Goal: Information Seeking & Learning: Check status

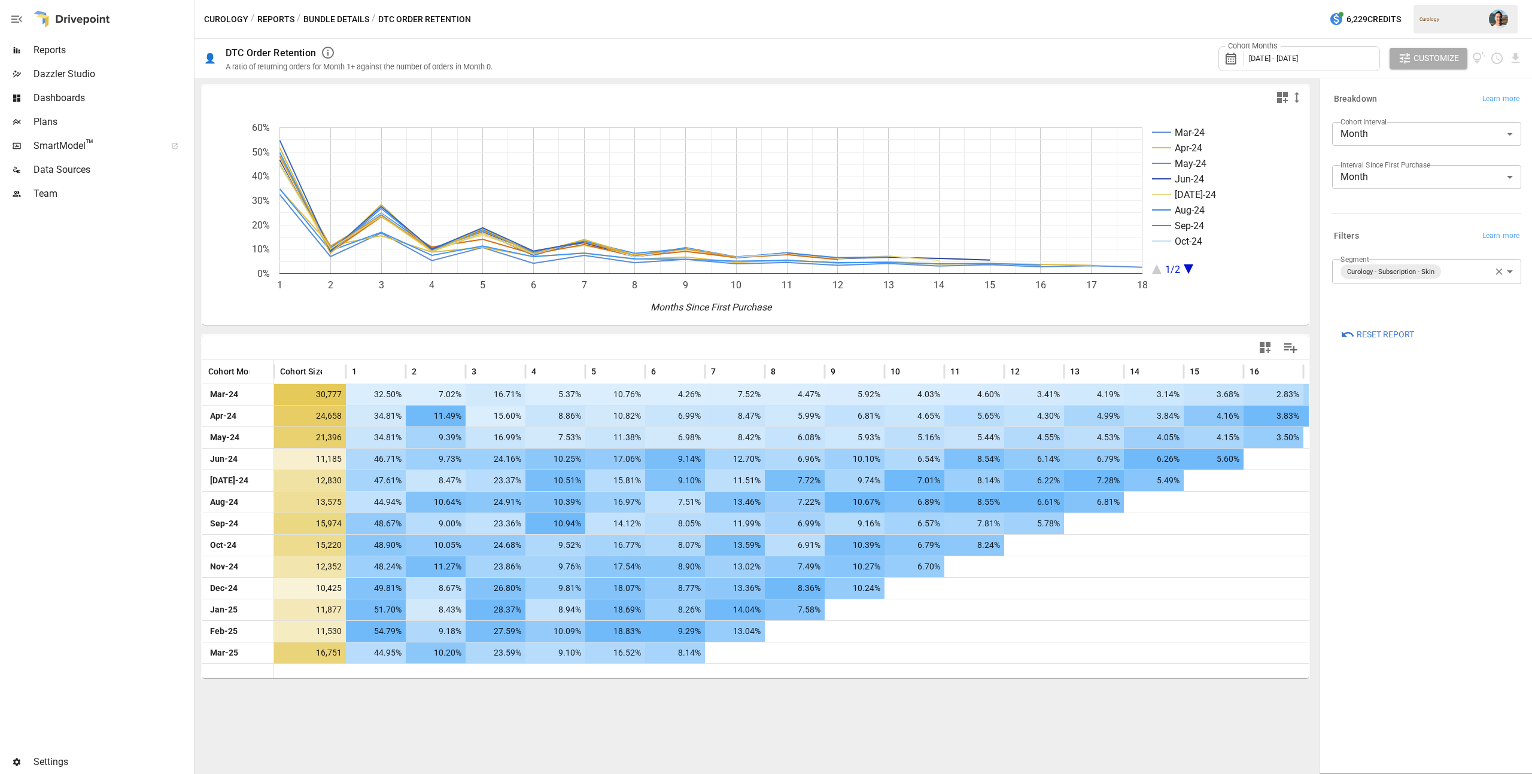
click at [1341, 63] on div "Cohort Months [DATE] - [DATE]" at bounding box center [1299, 58] width 162 height 25
click at [1332, 183] on button "Aug" at bounding box center [1318, 186] width 51 height 22
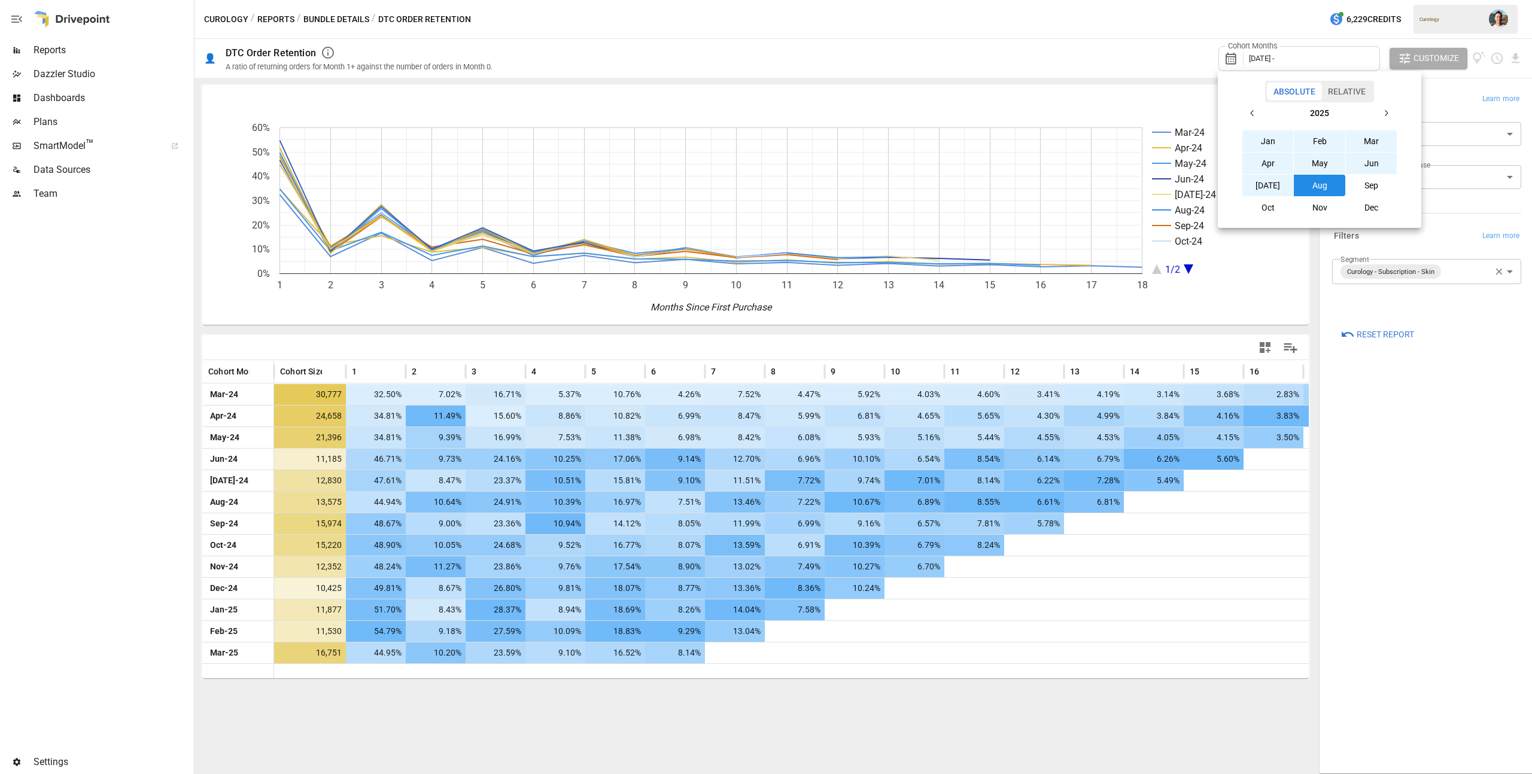
click at [1255, 114] on icon "button" at bounding box center [1252, 113] width 10 height 10
click at [1320, 179] on button "Aug" at bounding box center [1318, 186] width 51 height 22
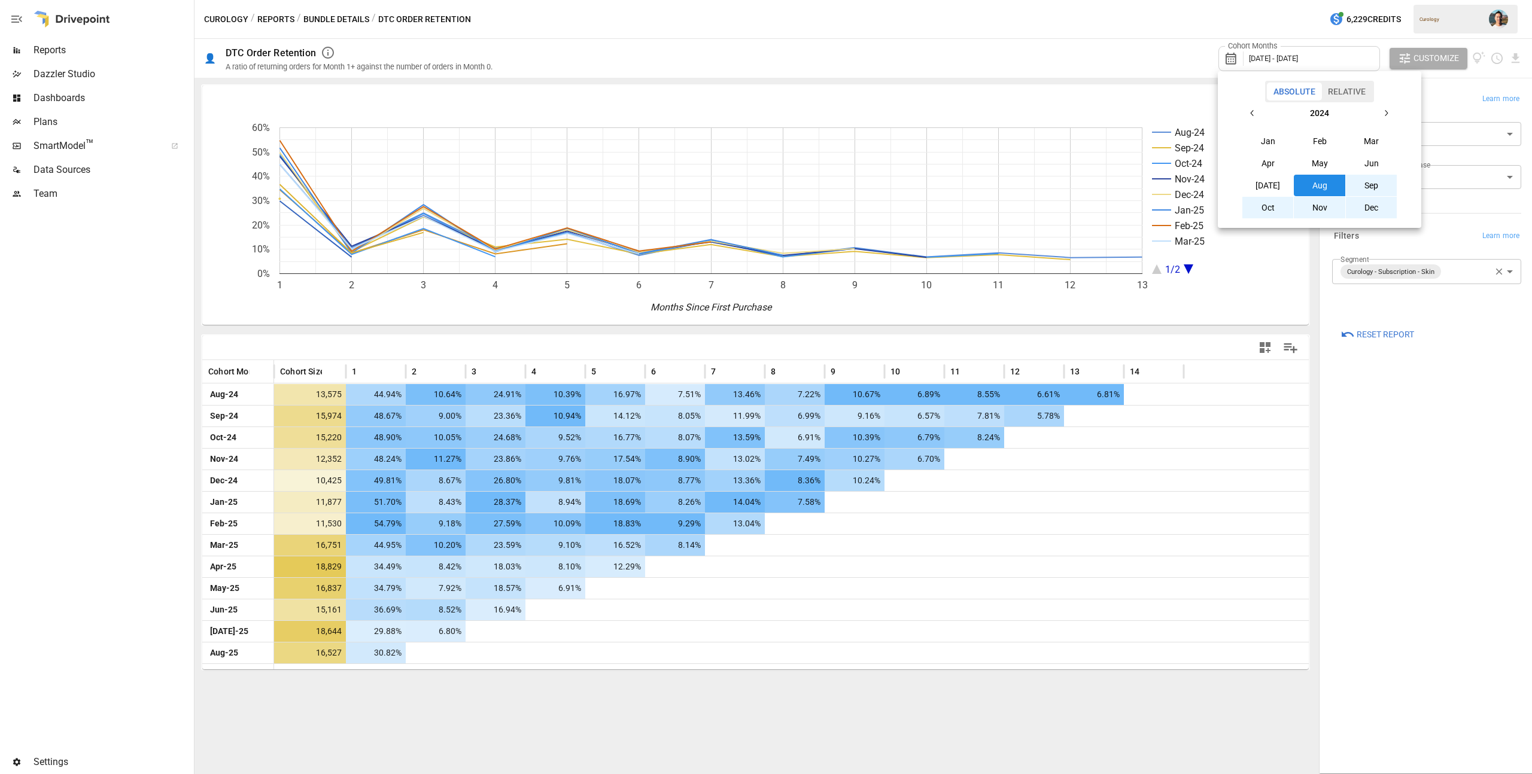
click at [1402, 300] on div at bounding box center [766, 387] width 1532 height 774
click at [1500, 271] on icon "button" at bounding box center [1498, 271] width 11 height 11
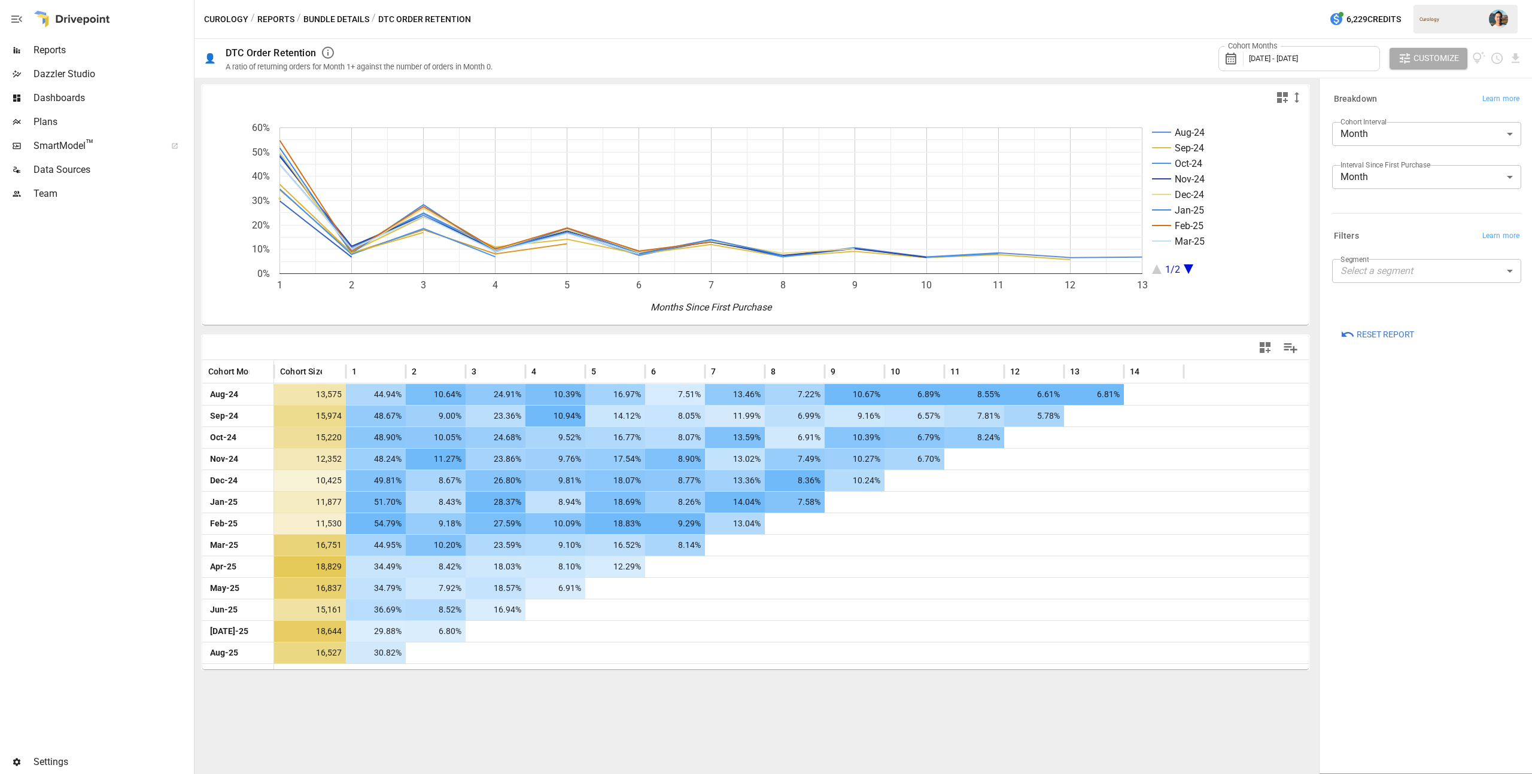
click at [1444, 0] on body "Reports Dazzler Studio Dashboards Plans SmartModel ™ Data Sources Team Settings…" at bounding box center [766, 0] width 1532 height 0
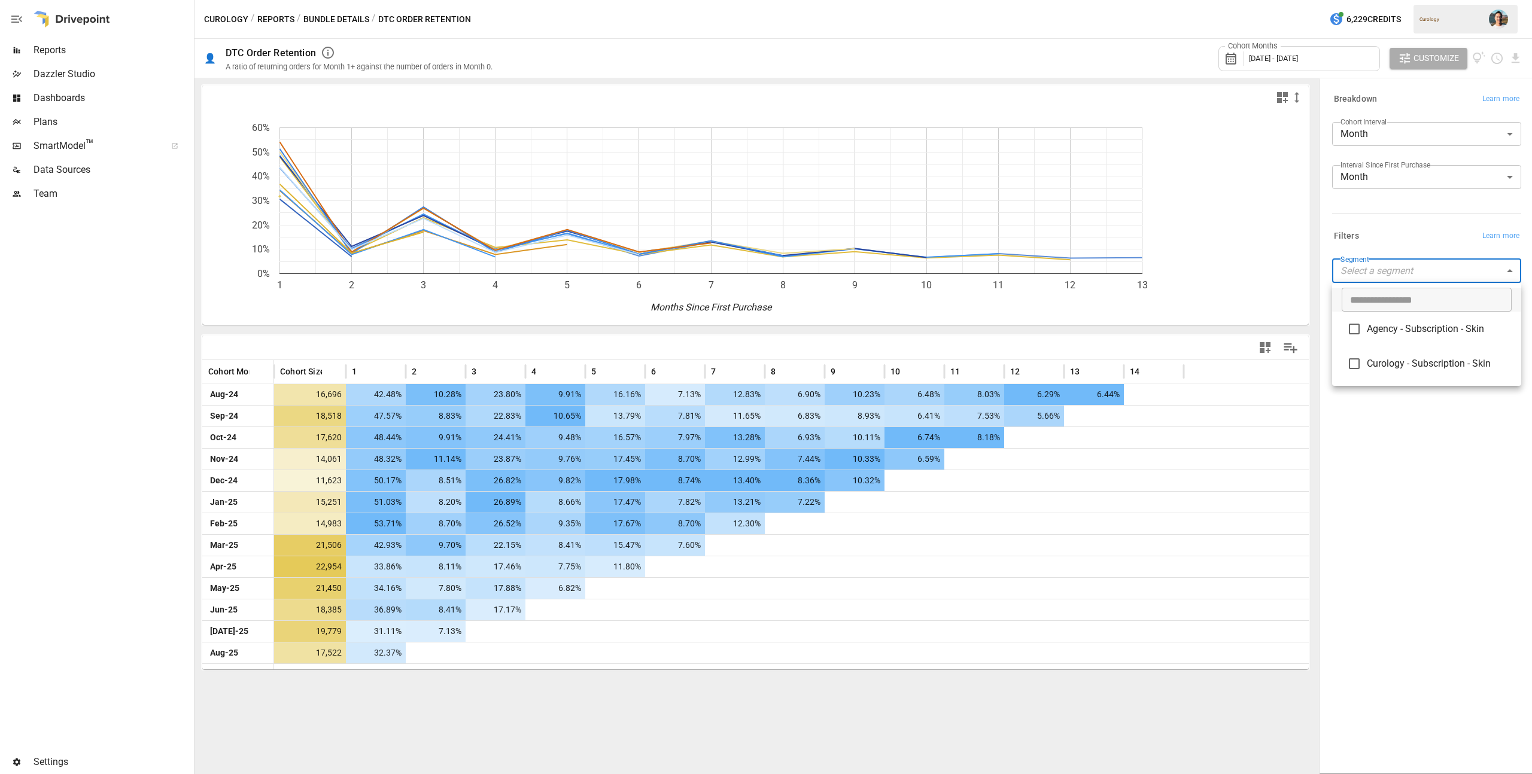
click at [1424, 369] on span "Curology - Subscription - Skin" at bounding box center [1438, 364] width 145 height 14
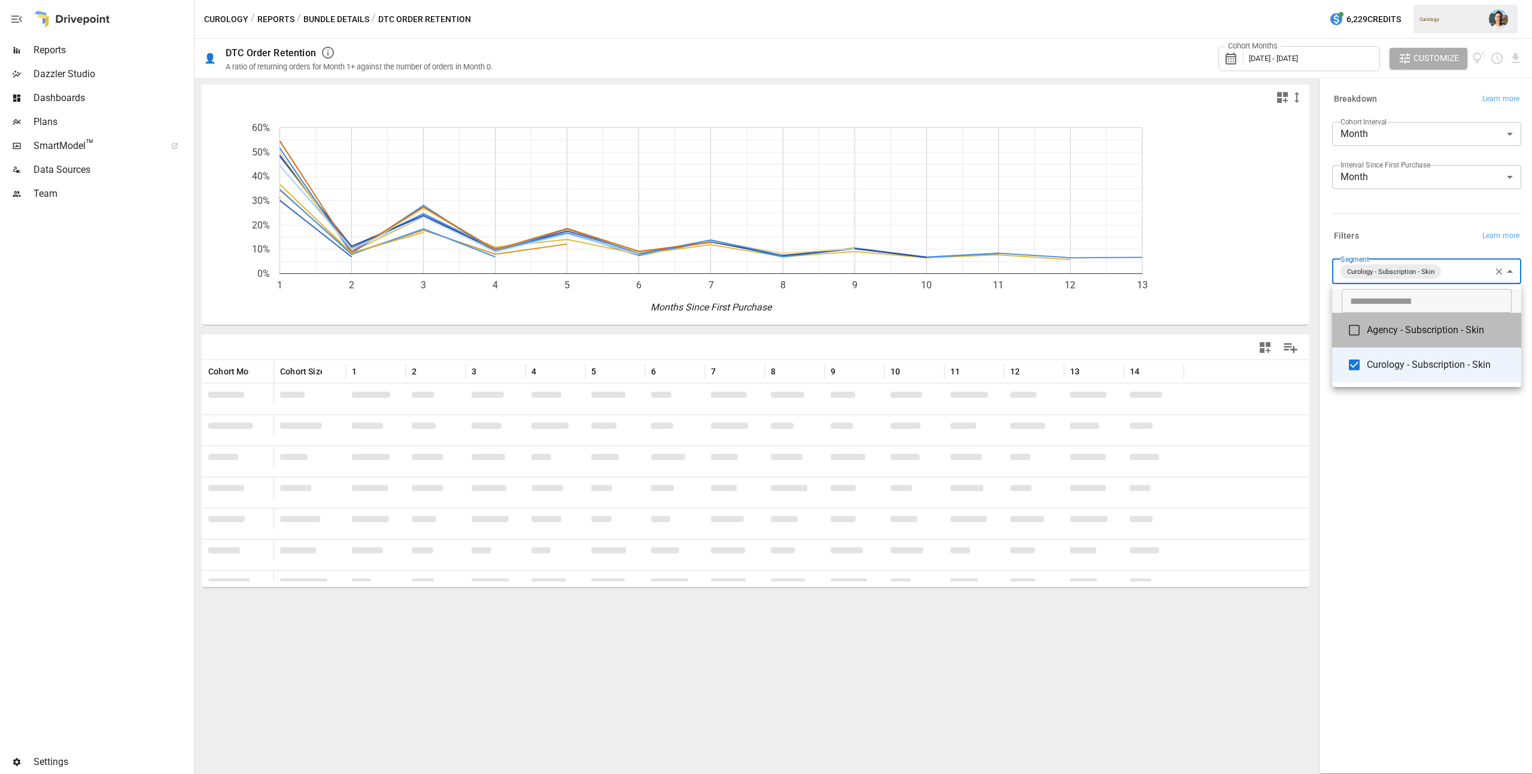
click at [1411, 335] on span "Agency - Subscription - Skin" at bounding box center [1438, 330] width 145 height 14
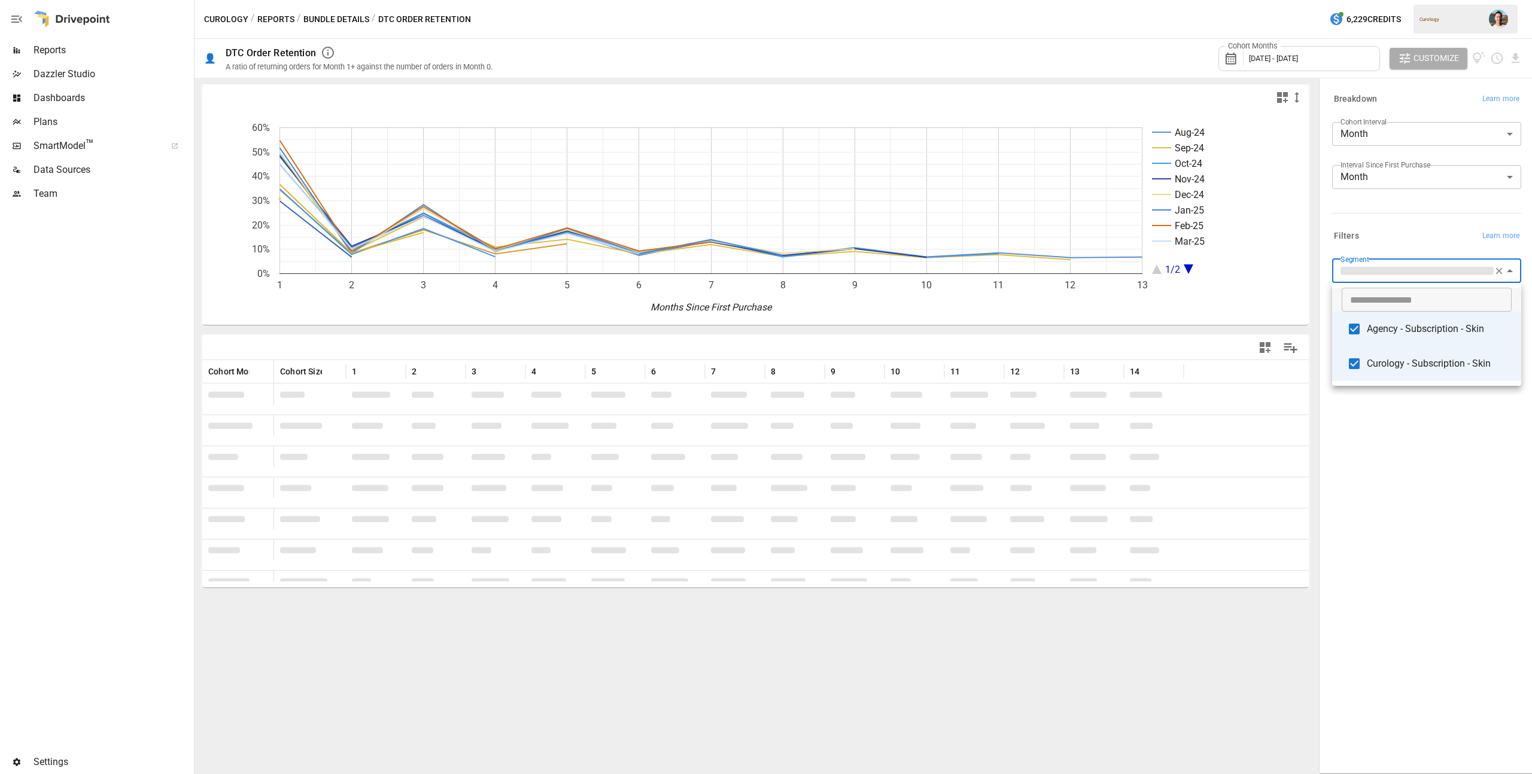
click at [1421, 366] on span "Curology - Subscription - Skin" at bounding box center [1438, 364] width 145 height 14
type input "**********"
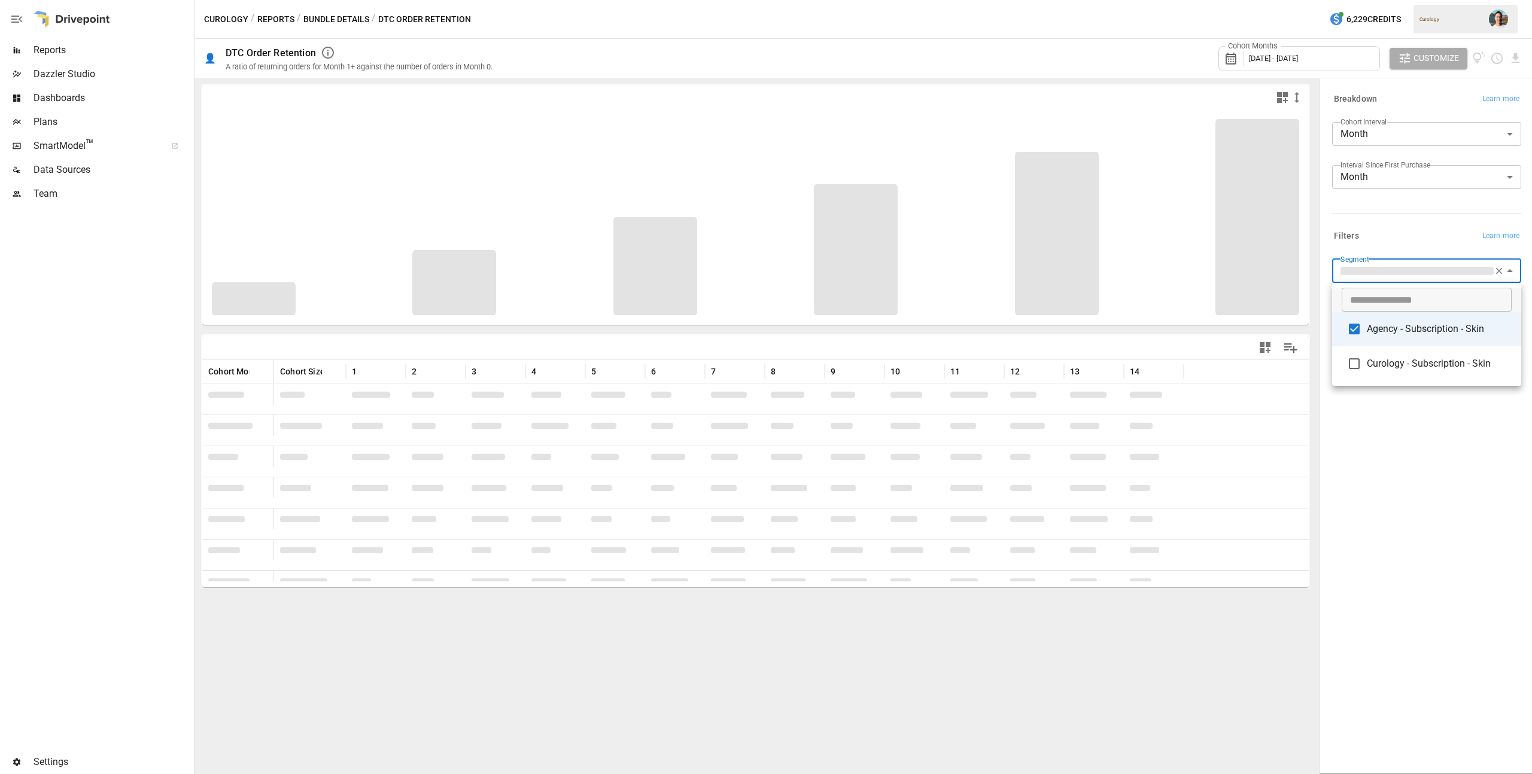
click at [1444, 459] on div at bounding box center [766, 387] width 1532 height 774
